Goal: Use online tool/utility: Utilize a website feature to perform a specific function

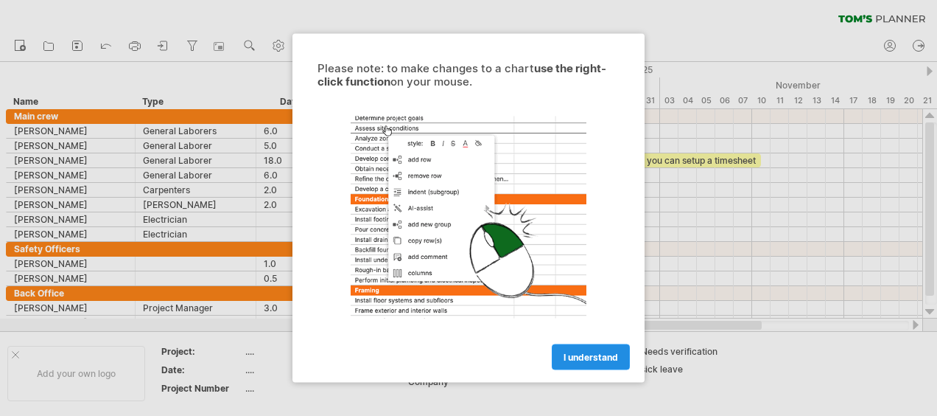
click at [601, 364] on link "I understand" at bounding box center [591, 357] width 78 height 26
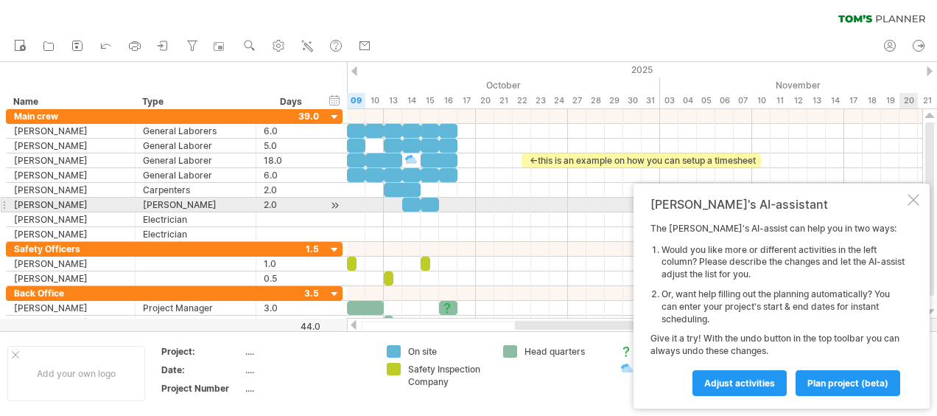
click at [915, 203] on div at bounding box center [914, 200] width 12 height 12
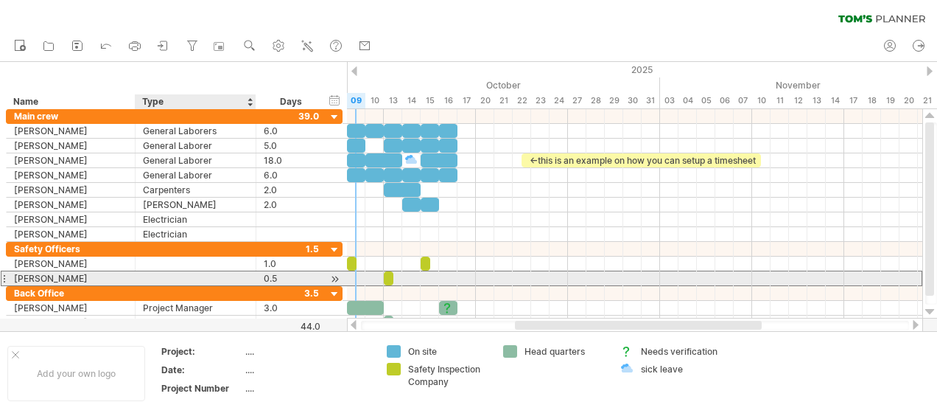
click at [160, 276] on div at bounding box center [195, 278] width 105 height 14
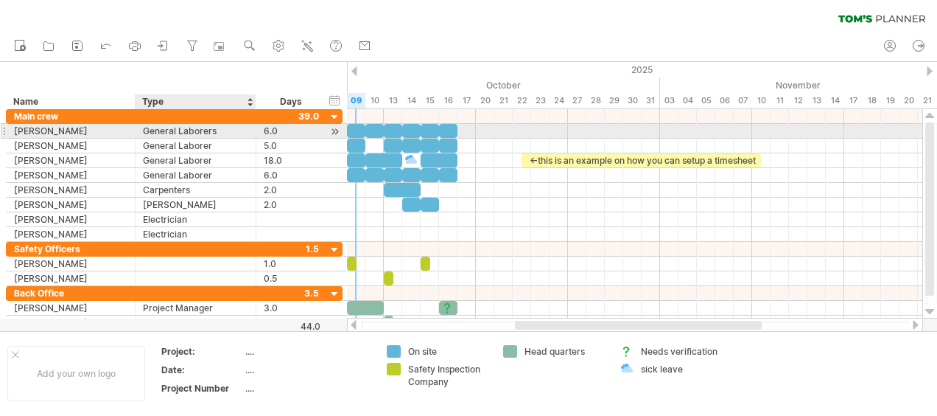
click at [162, 133] on div "General Laborers" at bounding box center [195, 131] width 105 height 14
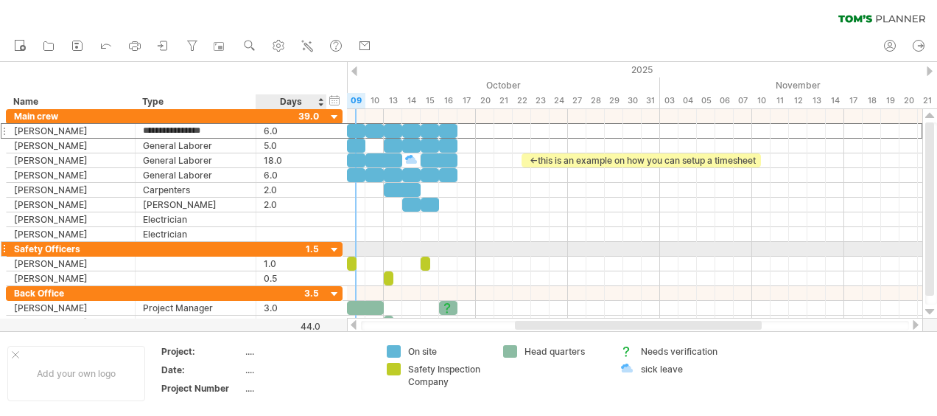
click at [337, 250] on div at bounding box center [335, 250] width 14 height 14
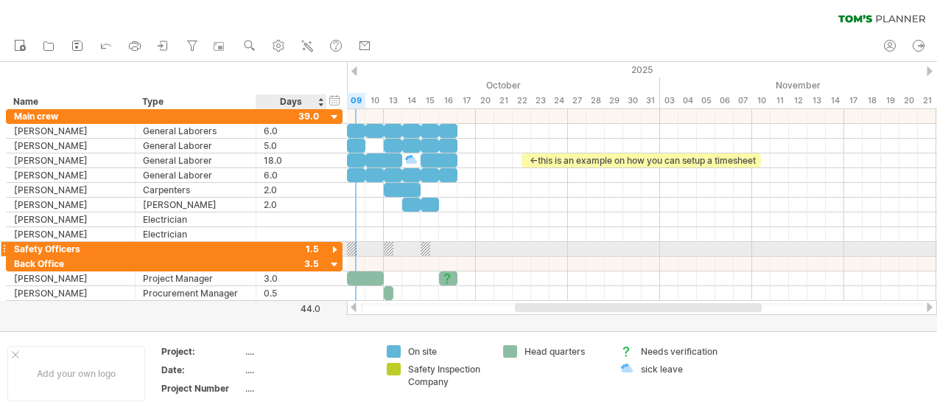
click at [337, 250] on div at bounding box center [335, 250] width 14 height 14
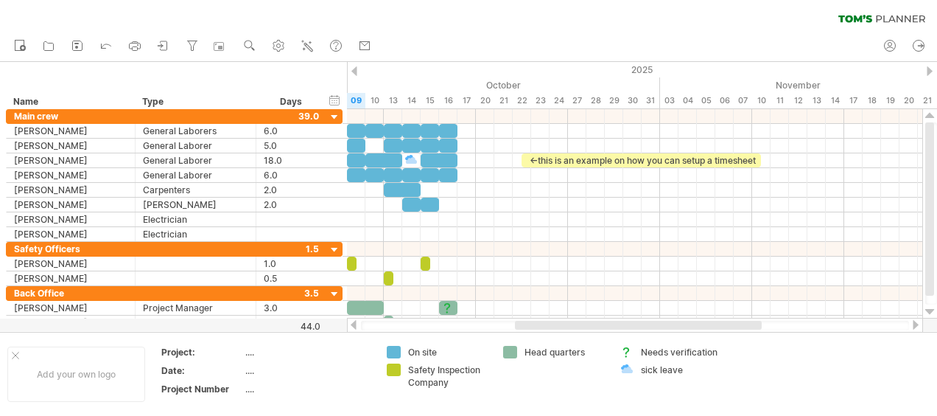
click at [365, 329] on div at bounding box center [635, 326] width 548 height 10
click at [365, 326] on div at bounding box center [635, 326] width 548 height 10
click at [77, 46] on rect at bounding box center [76, 47] width 3 height 3
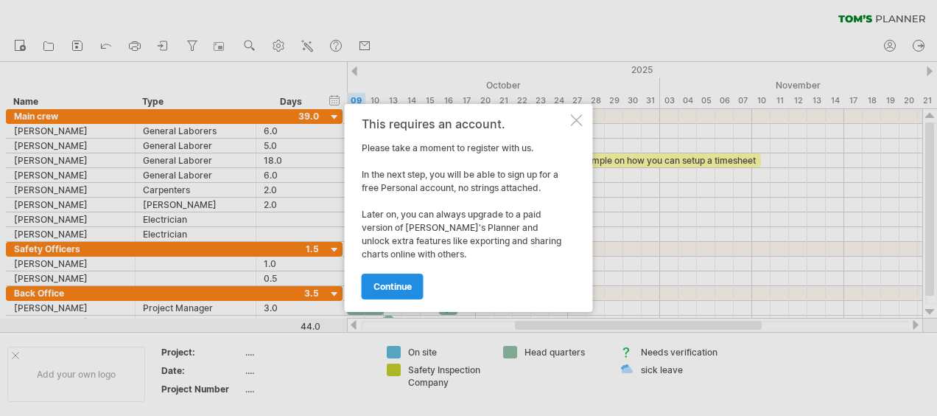
click at [393, 288] on span "continue" at bounding box center [393, 286] width 38 height 11
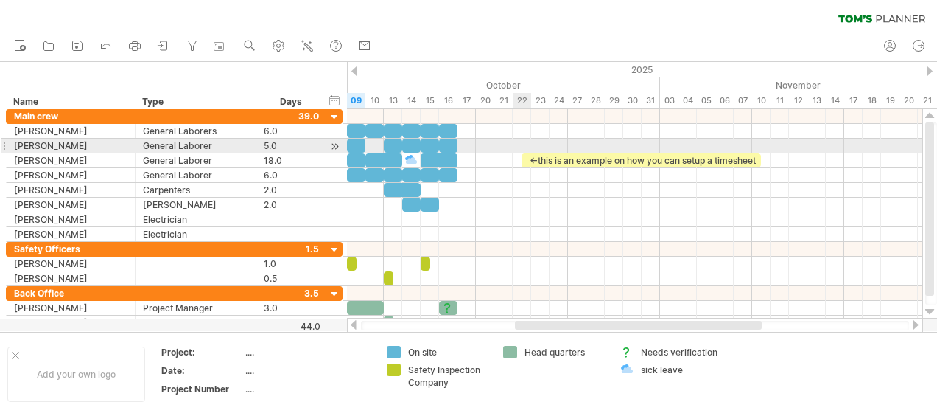
click at [530, 144] on div at bounding box center [634, 146] width 575 height 15
click at [529, 143] on div at bounding box center [634, 146] width 575 height 15
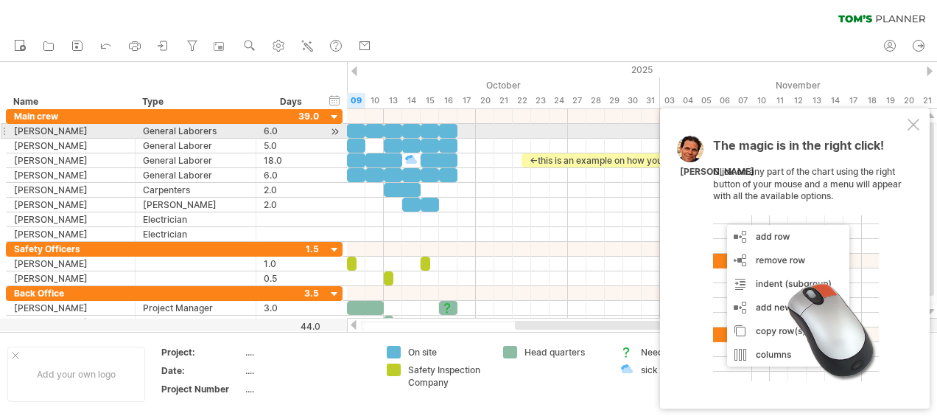
click at [912, 127] on div at bounding box center [914, 125] width 12 height 12
